Goal: Book appointment/travel/reservation

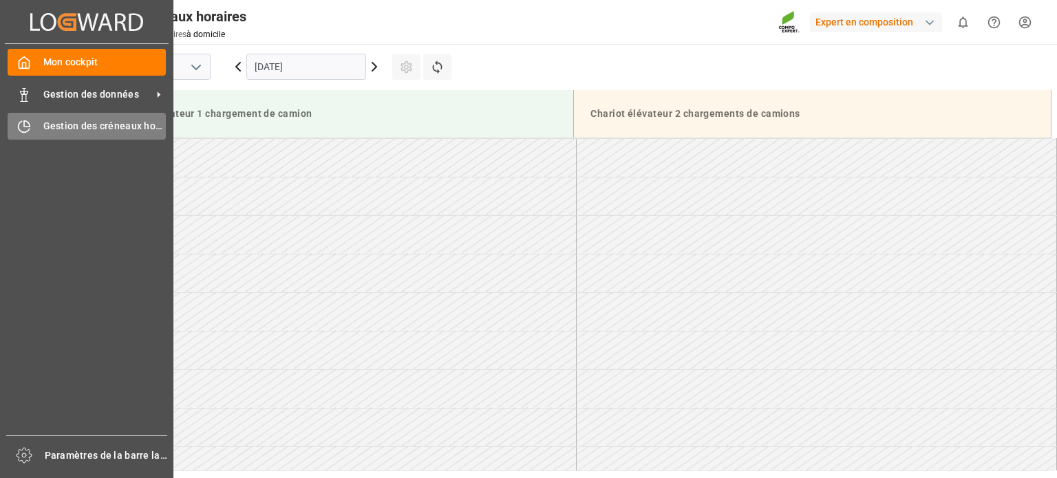
click at [108, 129] on font "Gestion des créneaux horaires" at bounding box center [112, 125] width 139 height 11
click at [14, 127] on div at bounding box center [19, 126] width 23 height 14
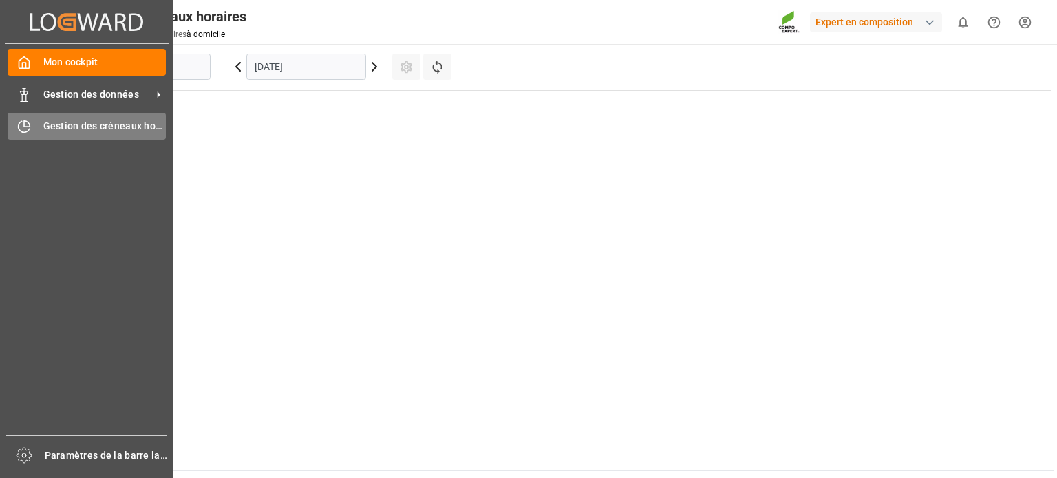
type input "Deinze"
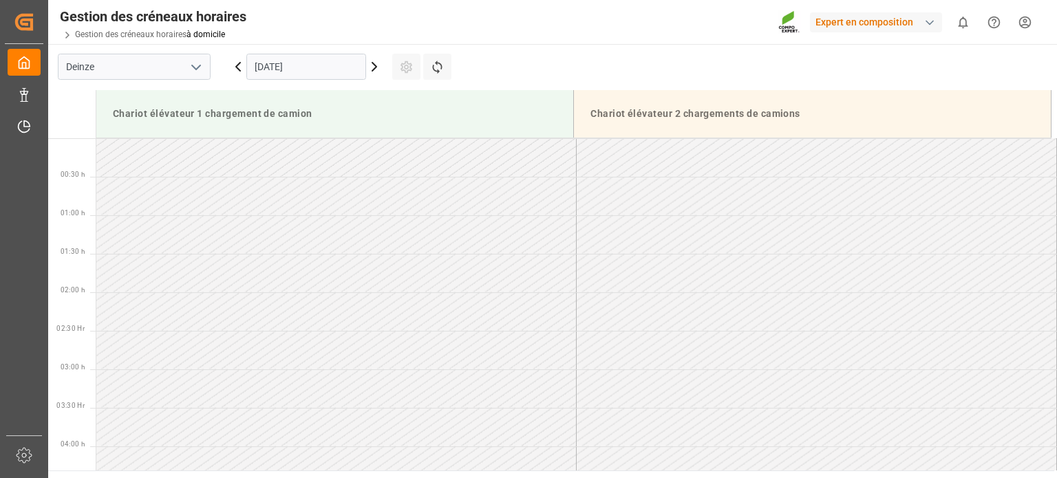
click at [371, 62] on icon at bounding box center [374, 66] width 17 height 17
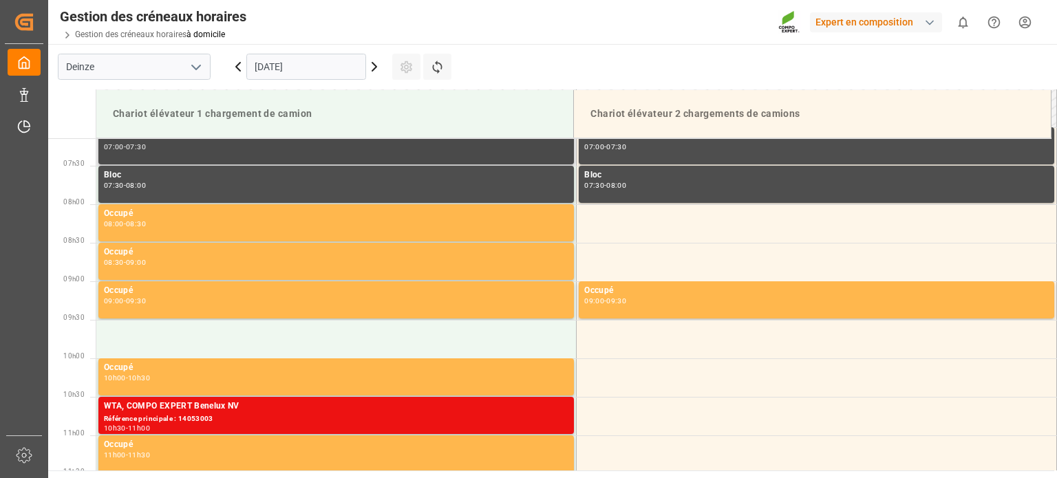
scroll to position [528, 0]
